Goal: Navigation & Orientation: Find specific page/section

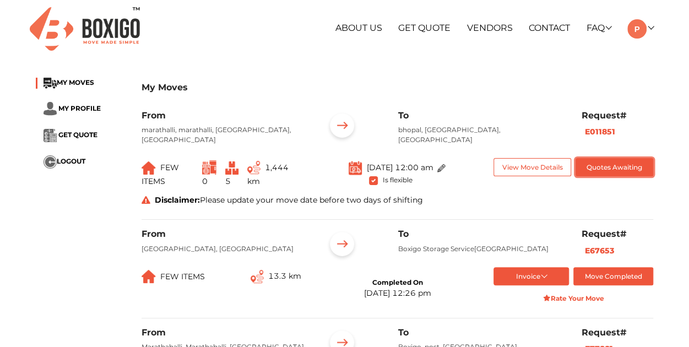
click at [606, 161] on button "Quotes Awaiting" at bounding box center [615, 167] width 78 height 18
click at [651, 26] on link at bounding box center [640, 28] width 26 height 10
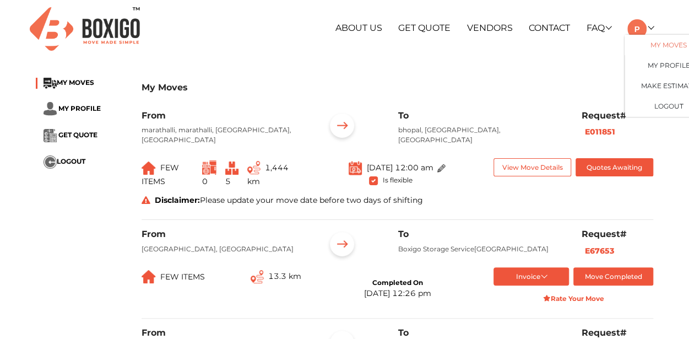
click at [662, 44] on link "My Moves" at bounding box center [669, 45] width 88 height 20
click at [82, 79] on span "MY MOVES" at bounding box center [75, 82] width 37 height 8
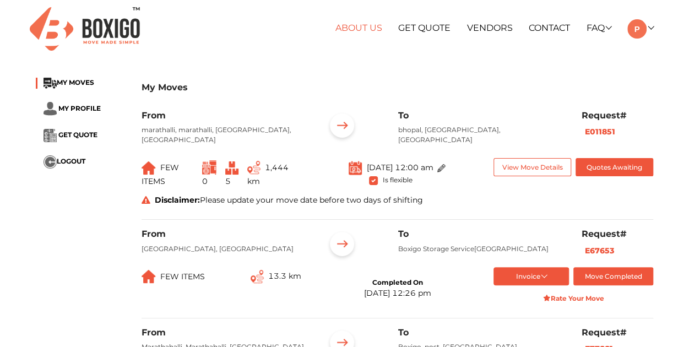
click at [364, 30] on link "About Us" at bounding box center [358, 28] width 47 height 10
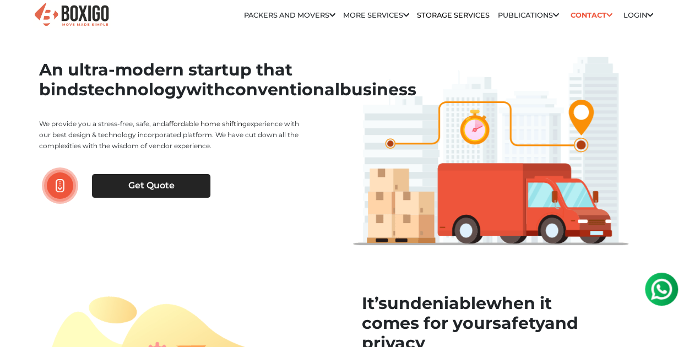
click at [626, 17] on link "Login" at bounding box center [639, 15] width 30 height 8
click at [640, 17] on link "Login" at bounding box center [639, 15] width 30 height 8
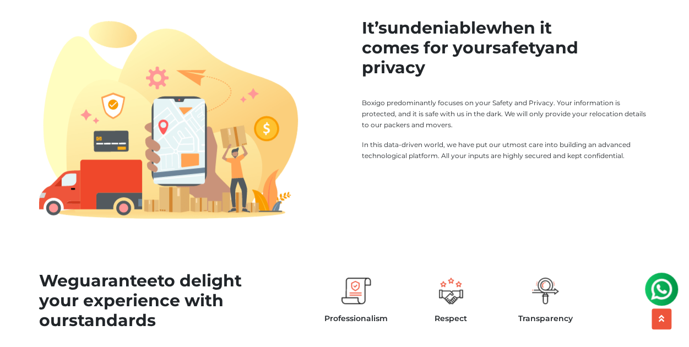
scroll to position [55, 0]
